Goal: Task Accomplishment & Management: Manage account settings

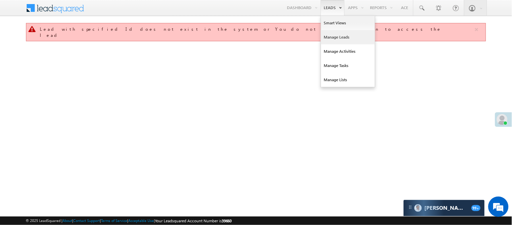
click at [340, 34] on link "Manage Leads" at bounding box center [348, 37] width 54 height 14
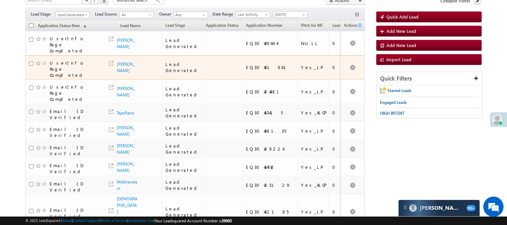
scroll to position [37, 0]
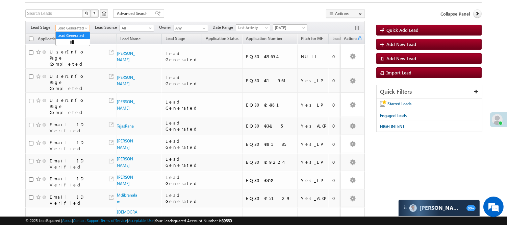
click at [64, 29] on span "Lead Generated" at bounding box center [72, 28] width 32 height 6
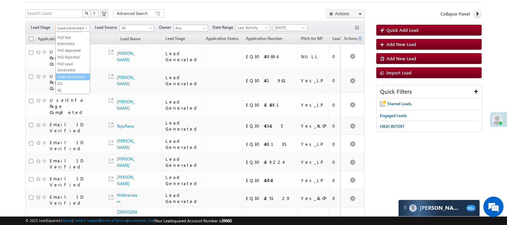
scroll to position [0, 0]
click at [68, 77] on link "Code Generated" at bounding box center [73, 77] width 34 height 6
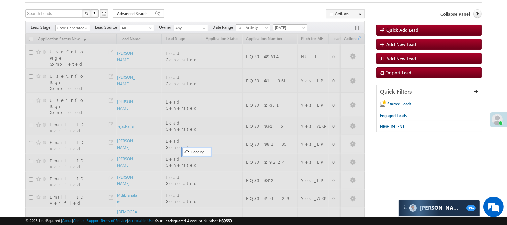
click at [208, 4] on form "Manage Leads Quick Add Lead Search Leads X ? 9 results found Advanced Search Ad…" at bounding box center [253, 132] width 456 height 294
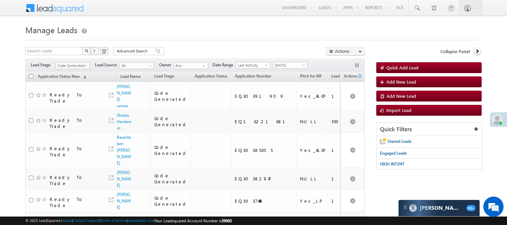
click at [66, 61] on div "Filters Lead Stage All Lead Generated Lead Talked - Pitch Not Done Lead Talked …" at bounding box center [194, 64] width 339 height 13
click at [67, 64] on span "Code Generated" at bounding box center [72, 65] width 32 height 6
click at [73, 83] on link "Lead Generated" at bounding box center [73, 80] width 34 height 6
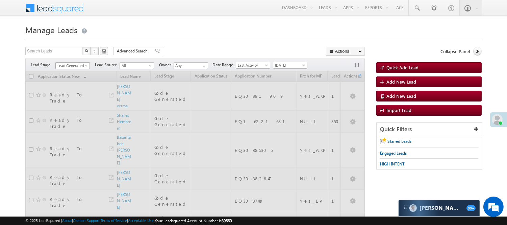
click at [77, 65] on span "Lead Generated" at bounding box center [72, 65] width 32 height 6
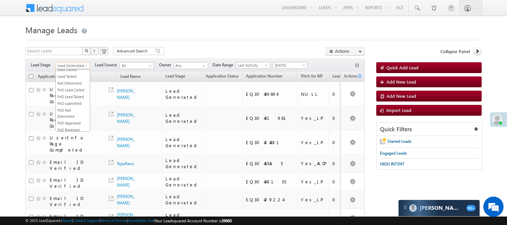
scroll to position [150, 0]
click at [70, 117] on link "Code Generated" at bounding box center [73, 114] width 34 height 6
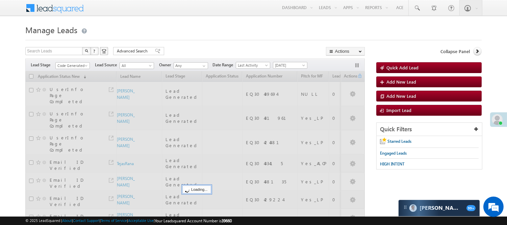
click at [172, 48] on div "Search Leads X ? 9 results found Advanced Search Advanced Search Advanced searc…" at bounding box center [194, 52] width 339 height 10
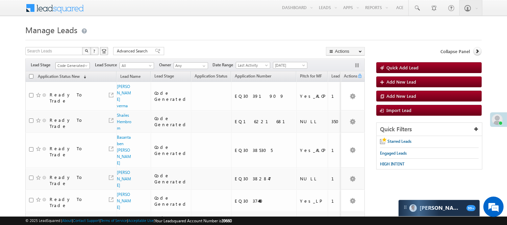
click at [75, 66] on span "Code Generated" at bounding box center [72, 65] width 32 height 6
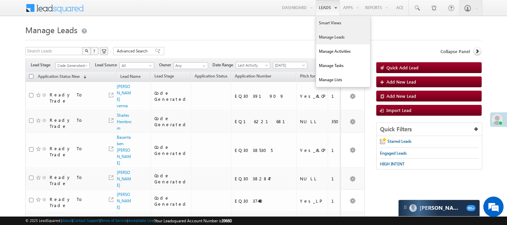
click at [330, 27] on link "Smart Views" at bounding box center [343, 23] width 54 height 14
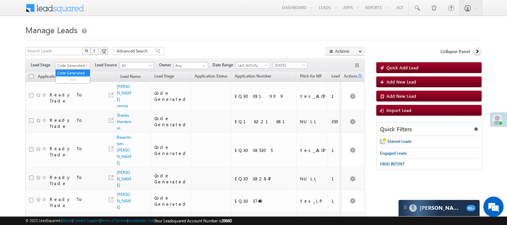
click at [66, 67] on span "Code Generated" at bounding box center [72, 65] width 32 height 6
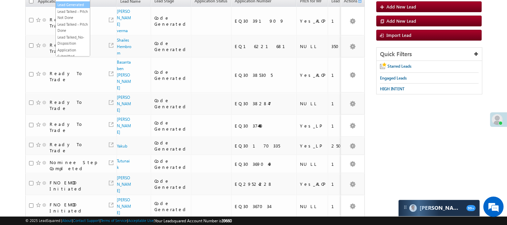
click at [69, 8] on link "Lead Generated" at bounding box center [73, 5] width 34 height 6
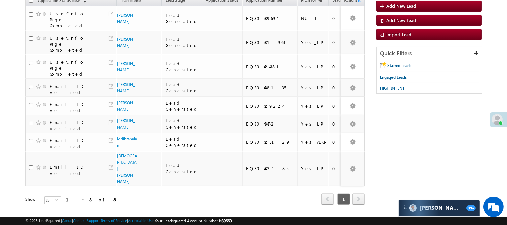
scroll to position [89, 0]
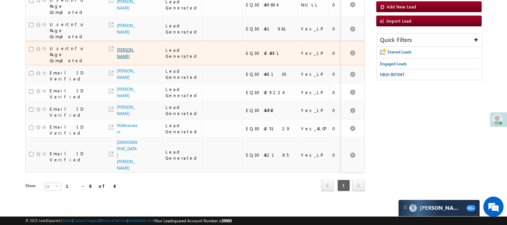
click at [122, 55] on link "Jaypal rajak" at bounding box center [126, 52] width 18 height 11
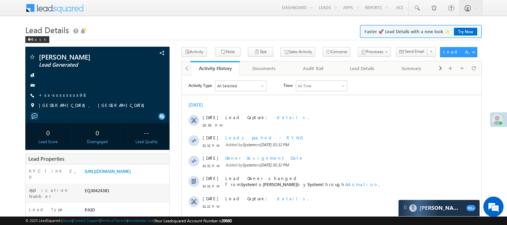
scroll to position [197, 0]
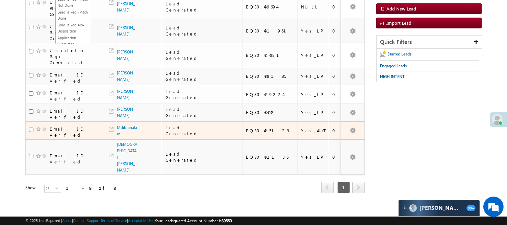
scroll to position [89, 0]
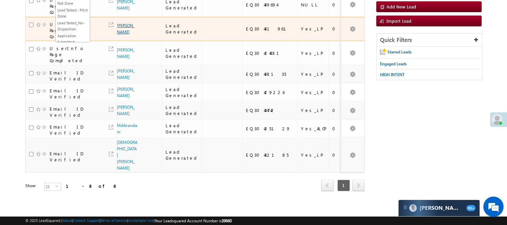
click at [122, 31] on link "[PERSON_NAME]" at bounding box center [126, 28] width 18 height 11
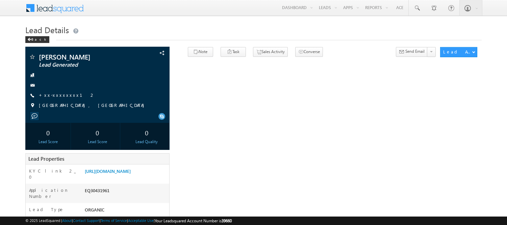
click at [64, 97] on link "+xx-xxxxxxxx12" at bounding box center [67, 95] width 56 height 6
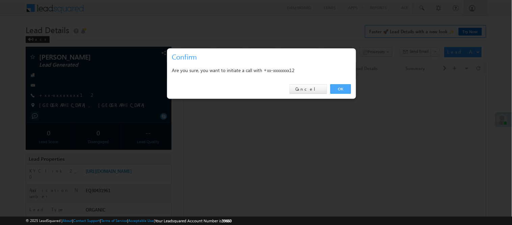
click at [343, 86] on link "OK" at bounding box center [341, 88] width 21 height 9
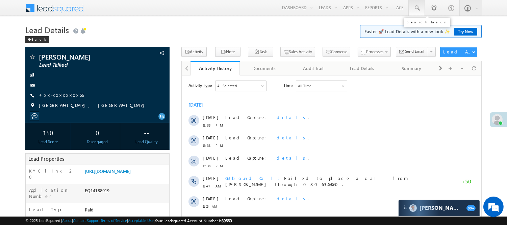
click at [415, 8] on span at bounding box center [416, 8] width 7 height 7
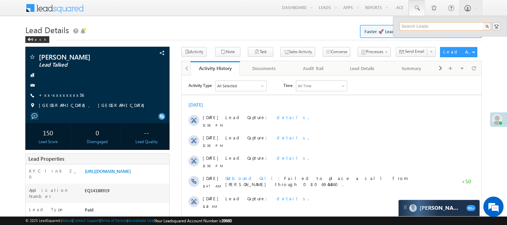
drag, startPoint x: 426, startPoint y: 27, endPoint x: 423, endPoint y: 24, distance: 4.1
click at [426, 27] on input "text" at bounding box center [444, 26] width 91 height 8
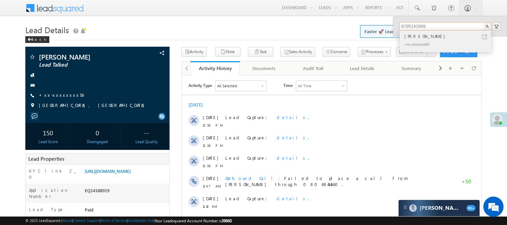
type input "8795142889"
click at [420, 36] on div "[PERSON_NAME]" at bounding box center [448, 35] width 90 height 7
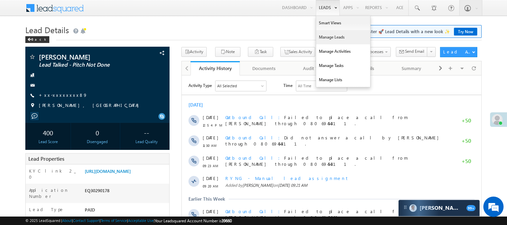
click at [329, 38] on link "Manage Leads" at bounding box center [343, 37] width 54 height 14
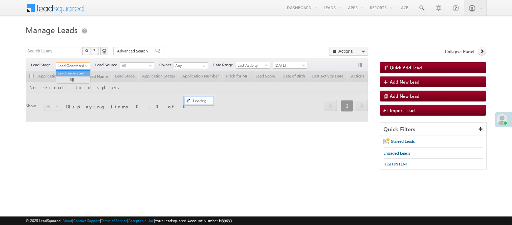
click at [75, 65] on span "Lead Generated" at bounding box center [72, 65] width 32 height 6
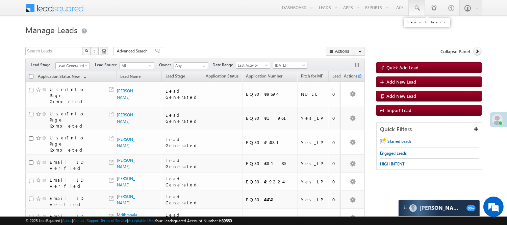
click at [420, 6] on link at bounding box center [417, 8] width 16 height 16
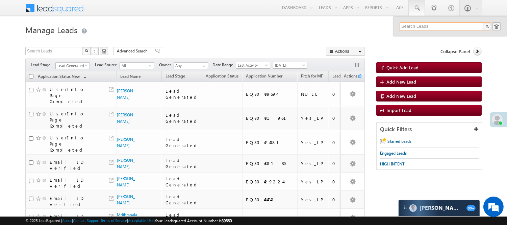
click at [429, 26] on input "text" at bounding box center [444, 26] width 91 height 8
click at [410, 28] on input "text" at bounding box center [444, 26] width 91 height 8
click at [425, 25] on input "text" at bounding box center [444, 26] width 91 height 8
drag, startPoint x: 428, startPoint y: 27, endPoint x: 379, endPoint y: 25, distance: 49.0
click at [379, 25] on body "Menu Nisha Anand Yadav Nisha .Yada v@ang elbro king. com" at bounding box center [253, 149] width 507 height 299
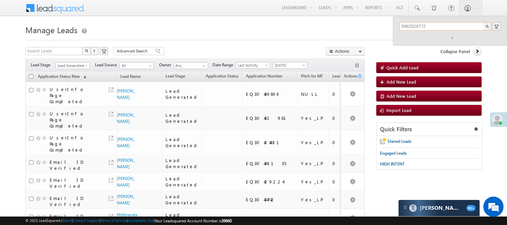
type input "9982029772"
click at [65, 65] on span "Lead Generated" at bounding box center [72, 65] width 32 height 6
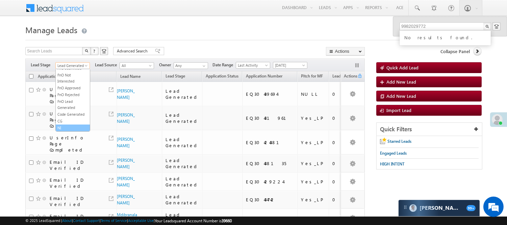
scroll to position [75, 0]
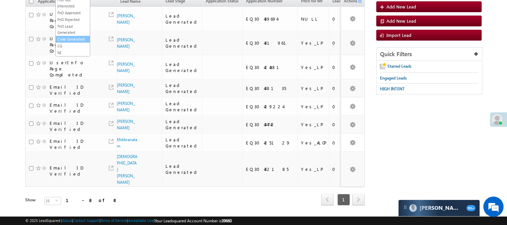
click at [67, 36] on link "Code Generated" at bounding box center [73, 39] width 34 height 6
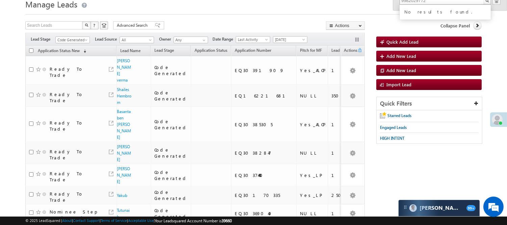
scroll to position [0, 0]
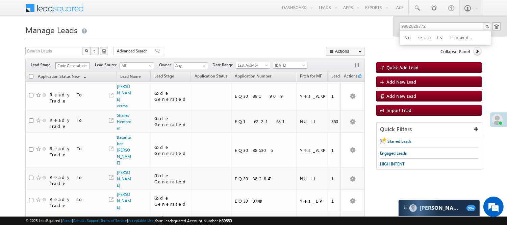
click at [69, 66] on span "Code Generated" at bounding box center [72, 65] width 32 height 6
click at [70, 83] on link "Lead Generated" at bounding box center [73, 80] width 34 height 6
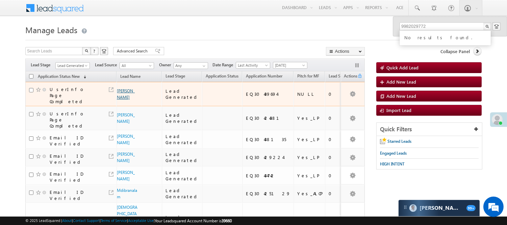
click at [122, 100] on link "Ranjan Acharya" at bounding box center [126, 93] width 18 height 11
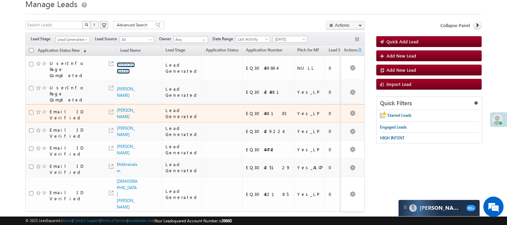
scroll to position [29, 0]
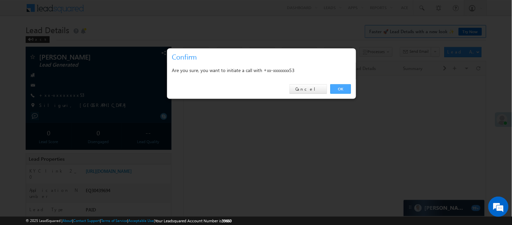
click at [339, 86] on link "OK" at bounding box center [341, 88] width 21 height 9
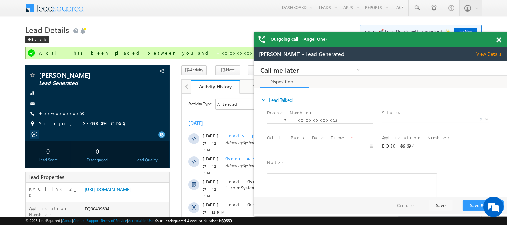
click at [498, 38] on span at bounding box center [498, 40] width 5 height 6
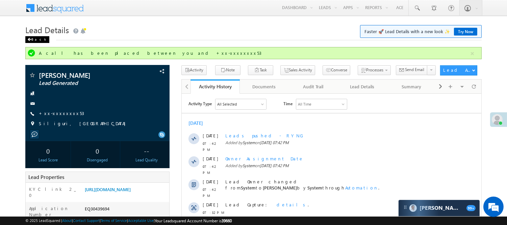
click at [35, 38] on div "Back" at bounding box center [37, 39] width 24 height 7
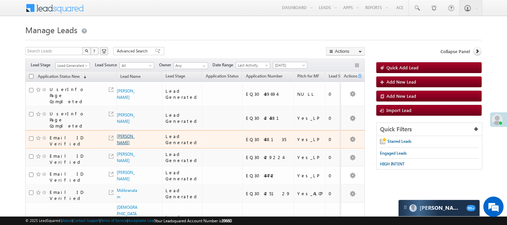
click at [121, 133] on link "[PERSON_NAME]" at bounding box center [126, 138] width 18 height 11
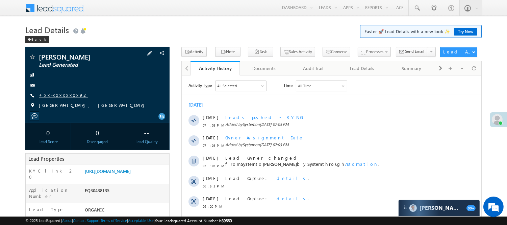
click at [52, 95] on link "+xx-xxxxxxxx92" at bounding box center [63, 95] width 49 height 6
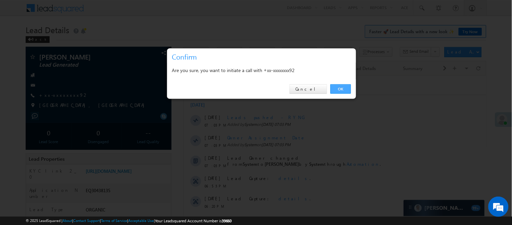
drag, startPoint x: 340, startPoint y: 90, endPoint x: 161, endPoint y: 8, distance: 196.6
click at [340, 90] on link "OK" at bounding box center [341, 88] width 21 height 9
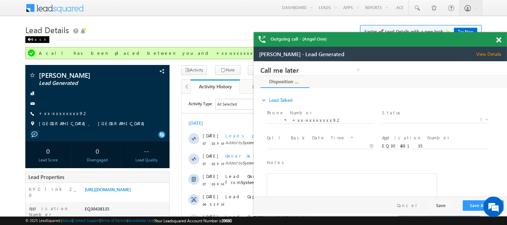
click at [33, 39] on div "Back" at bounding box center [37, 39] width 24 height 7
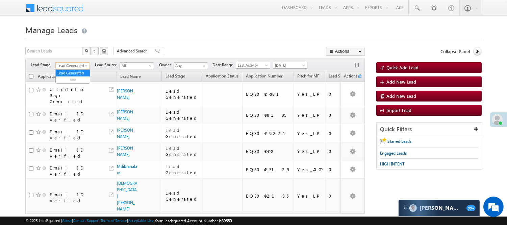
click at [81, 68] on span "Lead Generated" at bounding box center [72, 65] width 32 height 6
click at [72, 115] on link "Code Generated" at bounding box center [73, 114] width 34 height 6
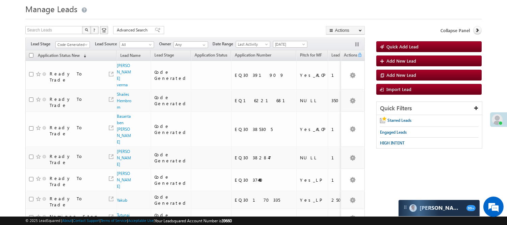
scroll to position [0, 0]
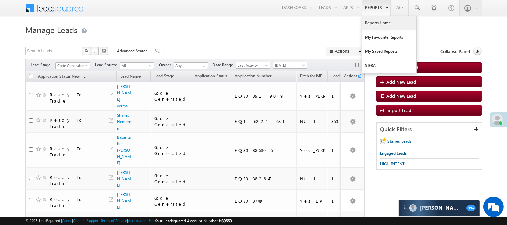
click at [371, 22] on link "Reports Home" at bounding box center [389, 23] width 54 height 14
